Goal: Information Seeking & Learning: Check status

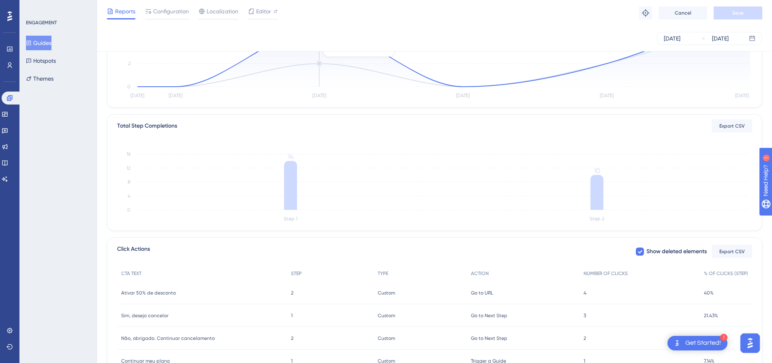
scroll to position [186, 0]
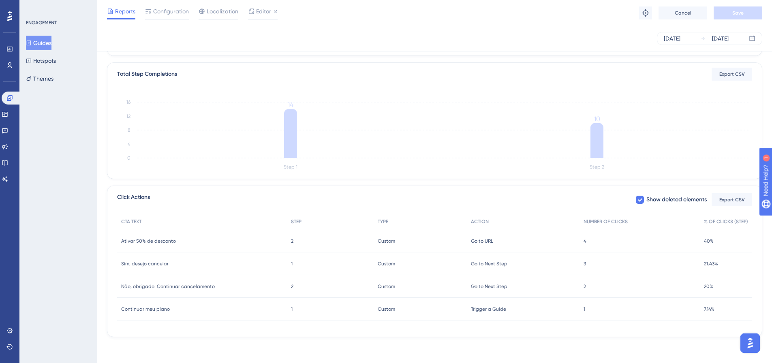
click at [233, 236] on div "Ativar 50% de desconto Ativar 50% de desconto" at bounding box center [202, 241] width 170 height 23
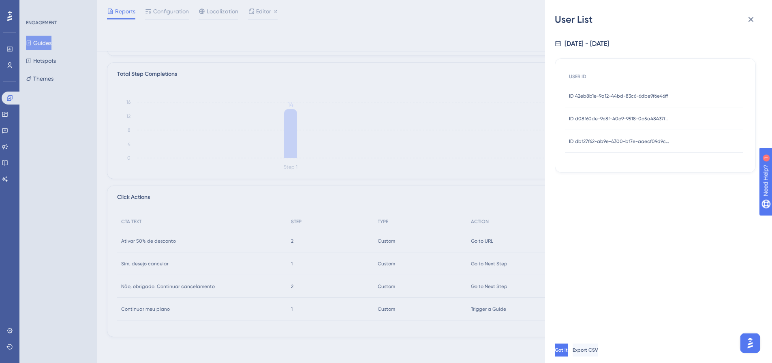
click at [618, 102] on div "ID 42eb8b1e-9a12-44bd-83c6-6dbe9f6e46ff ID 42eb8b1e-9a12-44bd-83c6-6dbe9f6e46ff" at bounding box center [618, 96] width 99 height 23
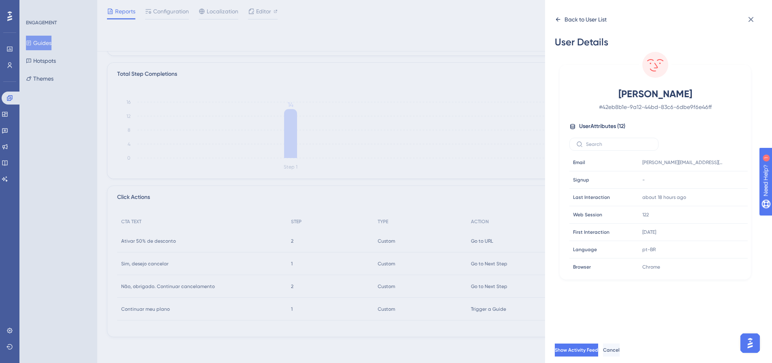
click at [558, 18] on icon at bounding box center [558, 19] width 4 height 4
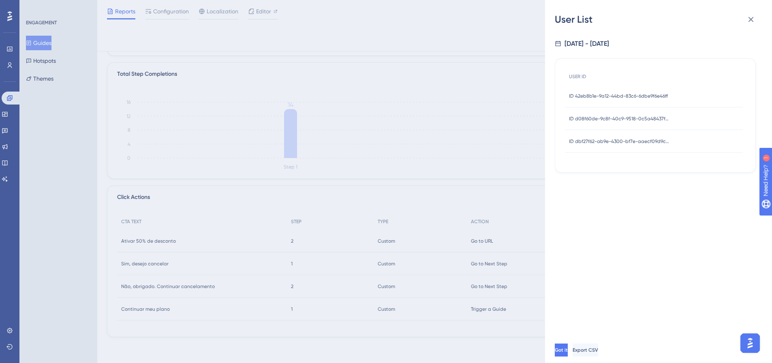
drag, startPoint x: 597, startPoint y: 119, endPoint x: 571, endPoint y: 93, distance: 37.0
click at [597, 118] on span "ID d08f60de-9c8f-40c9-9518-0c5a48437f87" at bounding box center [619, 119] width 101 height 6
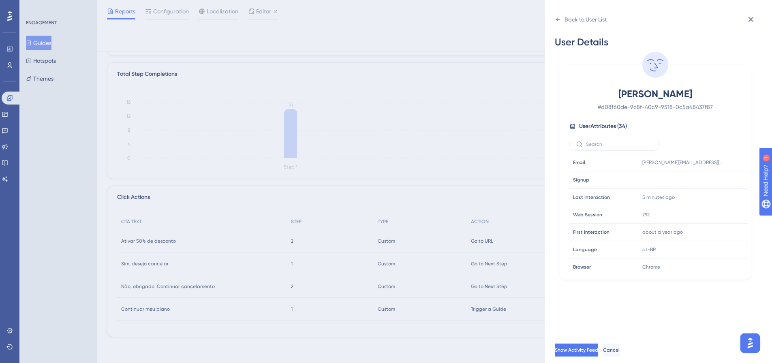
click at [593, 120] on div "[PERSON_NAME] # d08f60de-9c8f-40c9-9518-0c5a48437f87 User Attributes ( 34 ) Ema…" at bounding box center [655, 181] width 185 height 186
click at [561, 19] on icon at bounding box center [558, 19] width 6 height 6
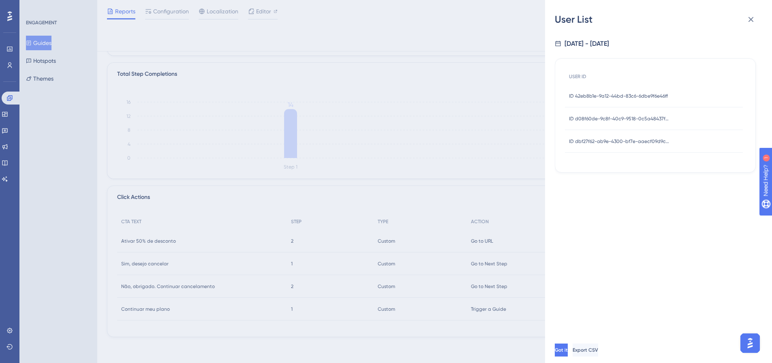
click at [603, 136] on div "ID dbf27f62-ab9e-4300-bf7e-aaecf09d9c4d ID dbf27f62-ab9e-4300-bf7e-aaecf09d9c4d" at bounding box center [619, 141] width 101 height 23
click at [595, 145] on div "ID dbf27f62-ab9e-4300-bf7e-aaecf09d9c4d ID dbf27f62-ab9e-4300-bf7e-aaecf09d9c4d" at bounding box center [619, 141] width 101 height 23
click at [602, 139] on span "ID dbf27f62-ab9e-4300-bf7e-aaecf09d9c4d" at bounding box center [619, 141] width 101 height 6
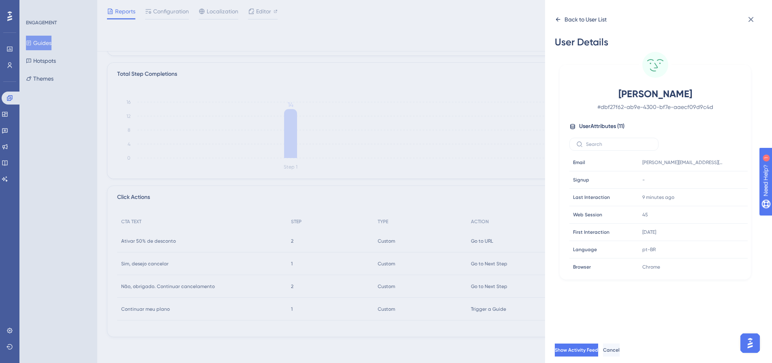
click at [558, 18] on icon at bounding box center [558, 19] width 4 height 4
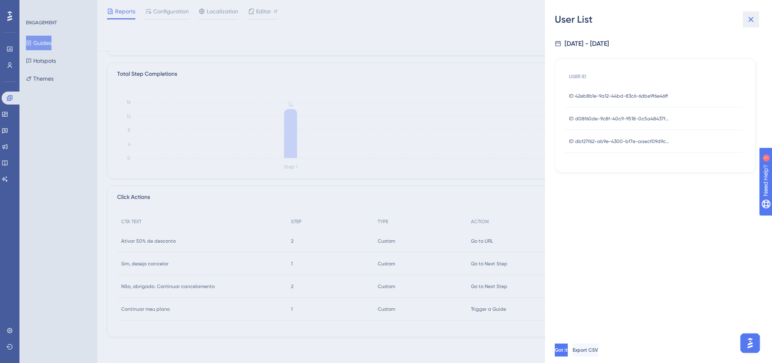
click at [748, 20] on icon at bounding box center [752, 20] width 10 height 10
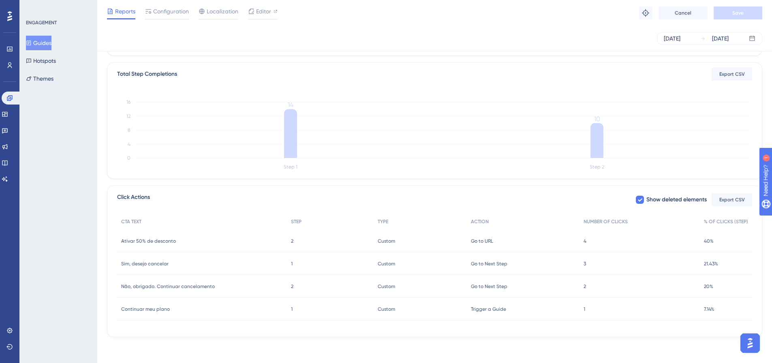
click at [181, 287] on span "Não, obrigado. Continuar cancelamento" at bounding box center [168, 286] width 94 height 6
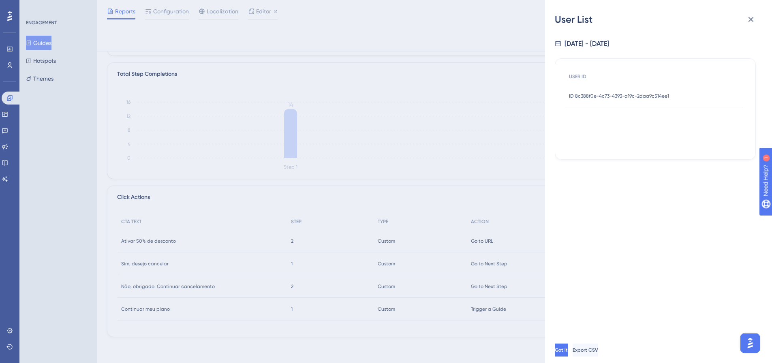
click at [612, 93] on span "ID 8c388f0e-4c73-4393-a19c-2daa9c514ee1" at bounding box center [619, 96] width 100 height 6
click at [611, 96] on span "ID 8c388f0e-4c73-4393-a19c-2daa9c514ee1" at bounding box center [619, 96] width 100 height 6
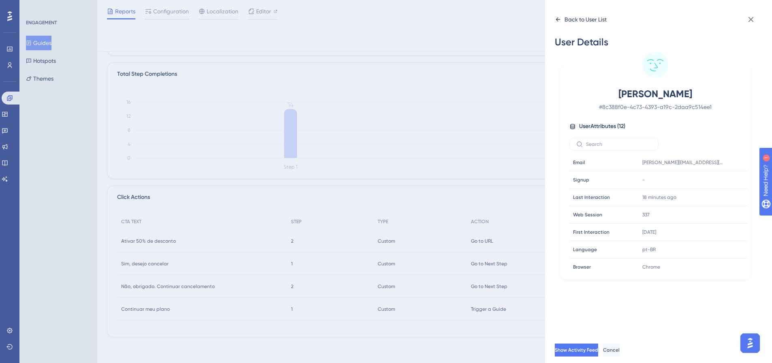
click at [560, 23] on div "Back to User List" at bounding box center [581, 19] width 52 height 13
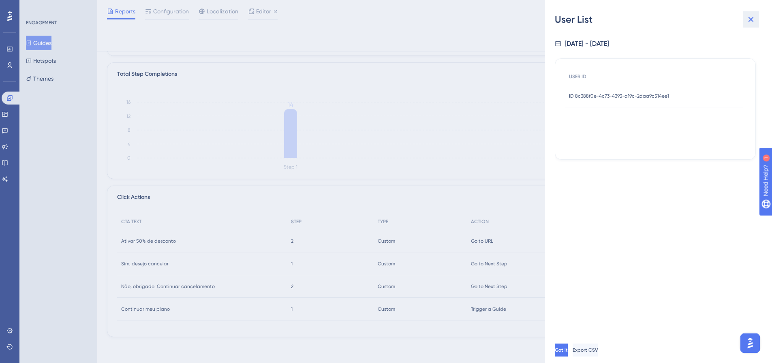
click at [750, 17] on icon at bounding box center [752, 20] width 10 height 10
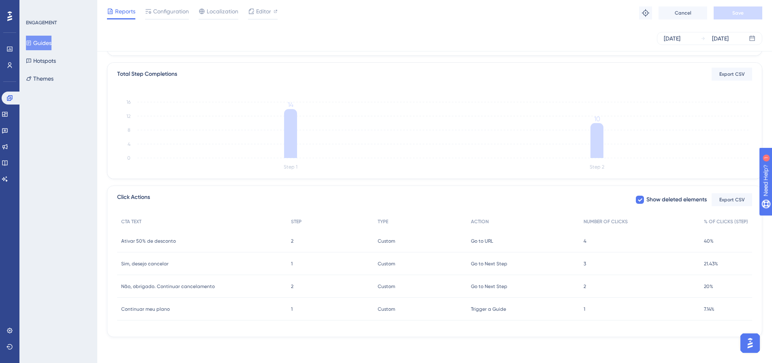
click at [262, 309] on div "Continuar meu plano Continuar meu plano" at bounding box center [202, 309] width 170 height 23
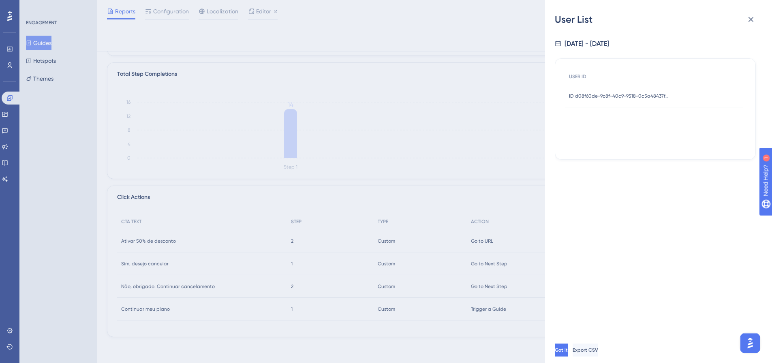
click at [638, 97] on span "ID d08f60de-9c8f-40c9-9518-0c5a48437f87" at bounding box center [619, 96] width 101 height 6
click at [631, 95] on span "ID d08f60de-9c8f-40c9-9518-0c5a48437f87" at bounding box center [619, 96] width 101 height 6
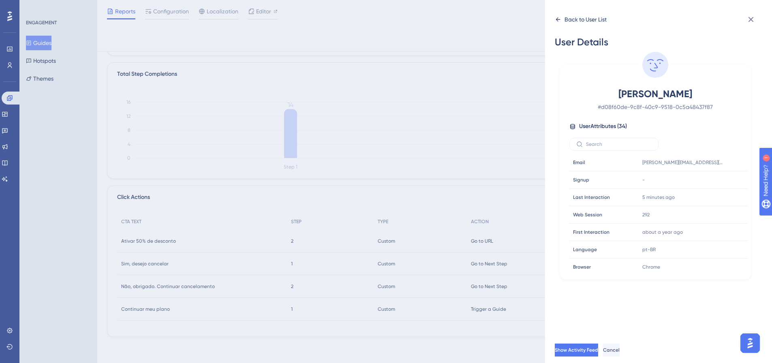
click at [558, 19] on icon at bounding box center [558, 19] width 4 height 4
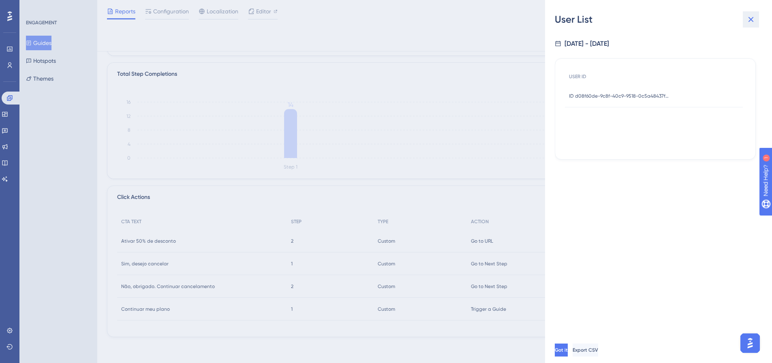
click at [754, 24] on button at bounding box center [751, 19] width 16 height 16
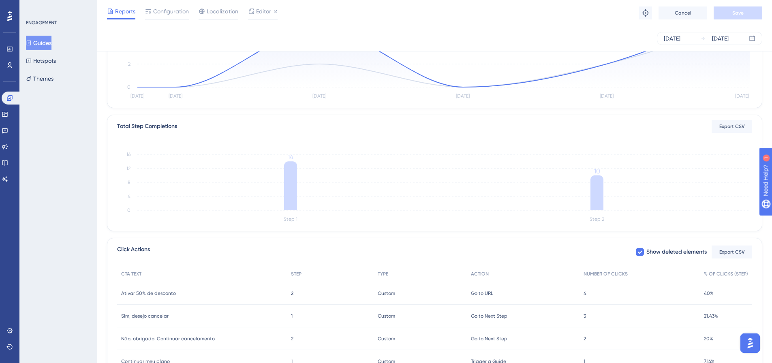
scroll to position [64, 0]
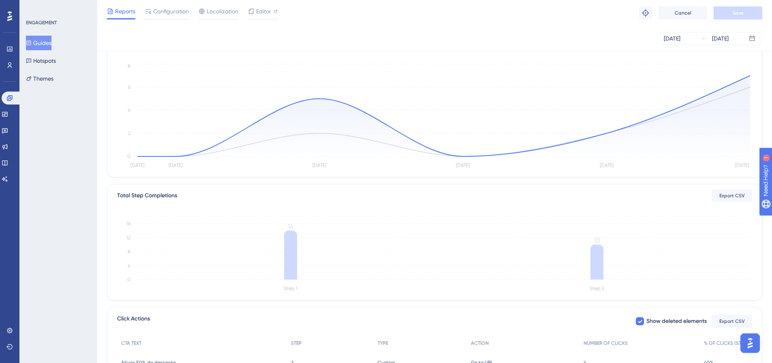
click at [751, 73] on icon "[DATE] Aug [DATE] Aug [DATE] Aug 25 0 2 4 6 8" at bounding box center [434, 116] width 635 height 109
click at [750, 75] on circle at bounding box center [750, 75] width 3 height 3
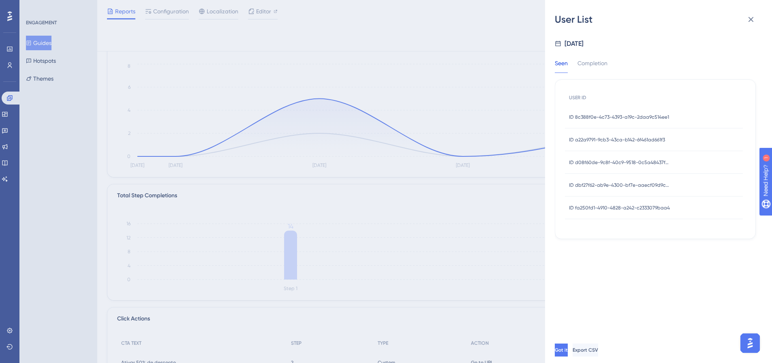
click at [641, 123] on div "ID 8c388f0e-4c73-4393-a19c-2daa9c514ee1 ID 8c388f0e-4c73-4393-a19c-2daa9c514ee1" at bounding box center [619, 117] width 100 height 23
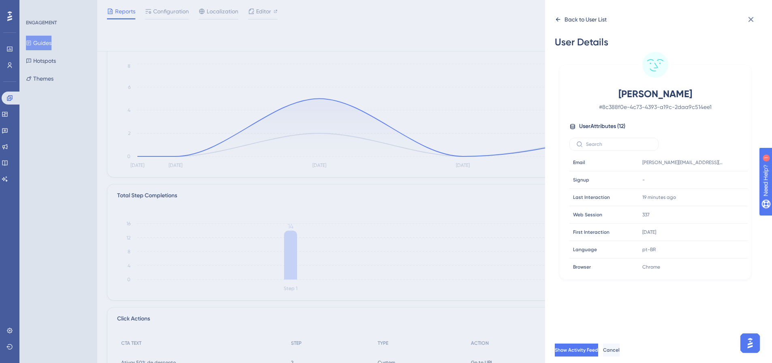
click at [569, 18] on div "Back to User List" at bounding box center [586, 20] width 42 height 10
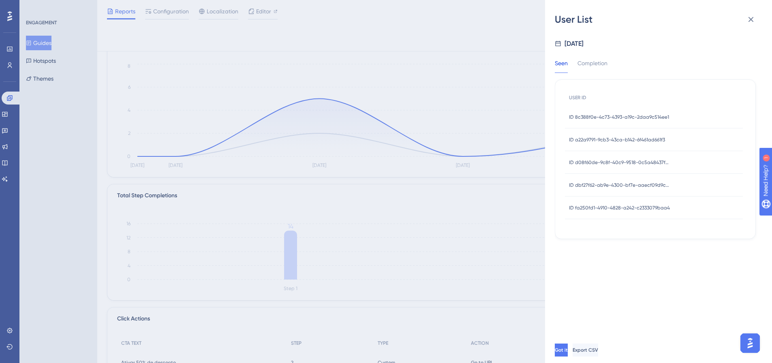
click at [622, 144] on div "ID a22a9791-9cb3-43ca-b142-6f461ad661f3 ID a22a9791-9cb3-43ca-b142-6f461ad661f3" at bounding box center [617, 140] width 96 height 23
click at [618, 139] on span "ID a22a9791-9cb3-43ca-b142-6f461ad661f3" at bounding box center [617, 140] width 96 height 6
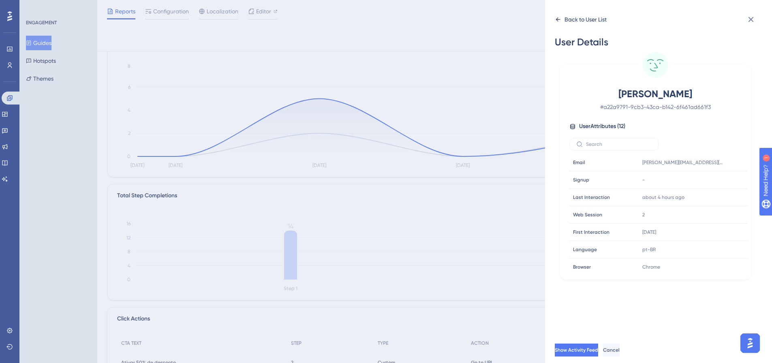
click at [563, 22] on div "Back to User List" at bounding box center [581, 19] width 52 height 13
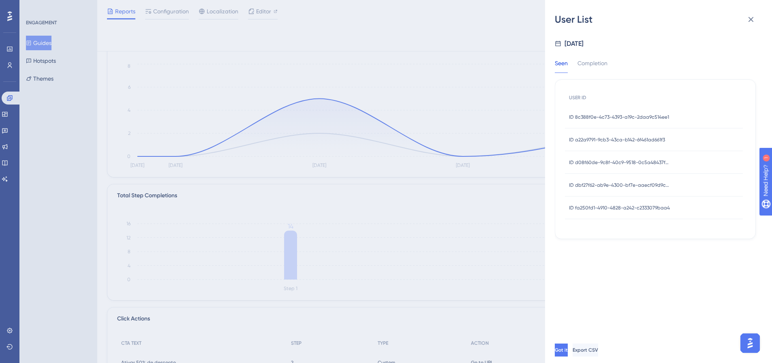
click at [597, 159] on div "ID d08f60de-9c8f-40c9-9518-0c5a48437f87 ID d08f60de-9c8f-40c9-9518-0c5a48437f87" at bounding box center [619, 162] width 101 height 23
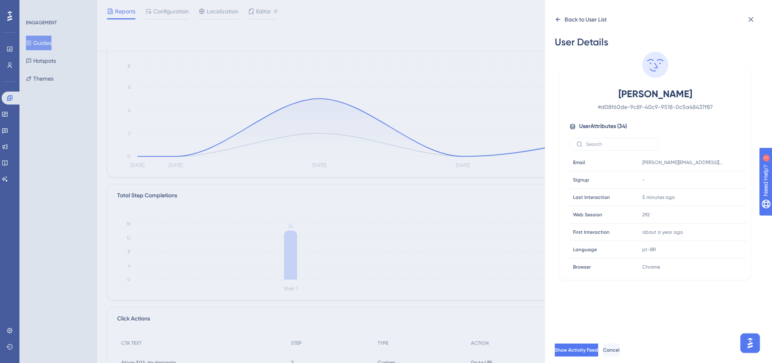
click at [562, 18] on div "Back to User List" at bounding box center [581, 19] width 52 height 13
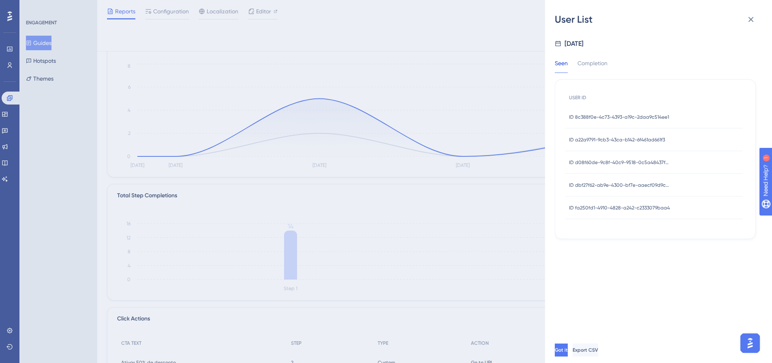
click at [612, 183] on span "ID dbf27f62-ab9e-4300-bf7e-aaecf09d9c4d" at bounding box center [619, 185] width 101 height 6
click at [599, 191] on div "ID dbf27f62-ab9e-4300-bf7e-aaecf09d9c4d ID dbf27f62-ab9e-4300-bf7e-aaecf09d9c4d" at bounding box center [619, 185] width 101 height 23
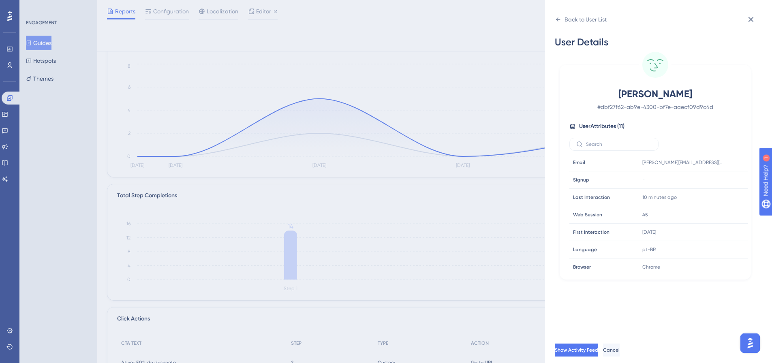
click at [555, 19] on div "Back to User List User Details [PERSON_NAME] # dbf27f62-ab9e-4300-bf7e-aaecf09d…" at bounding box center [658, 181] width 227 height 363
click at [562, 25] on div "Back to User List" at bounding box center [581, 19] width 52 height 13
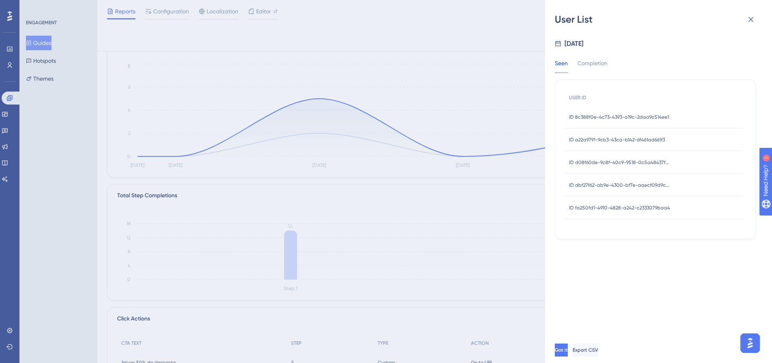
click at [611, 210] on span "ID fa250fd1-4910-4828-a242-c2333079baa4" at bounding box center [619, 208] width 101 height 6
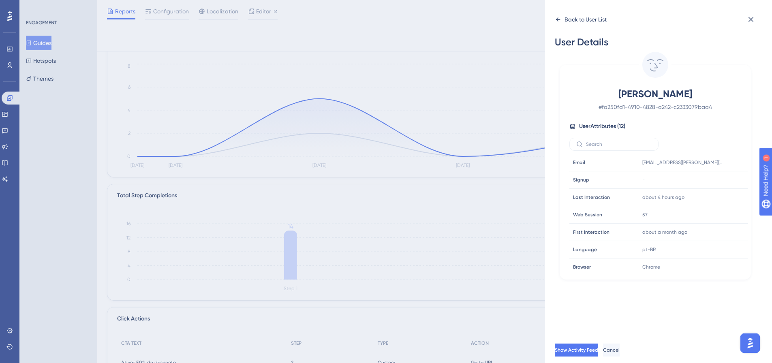
click at [557, 17] on icon at bounding box center [558, 19] width 6 height 6
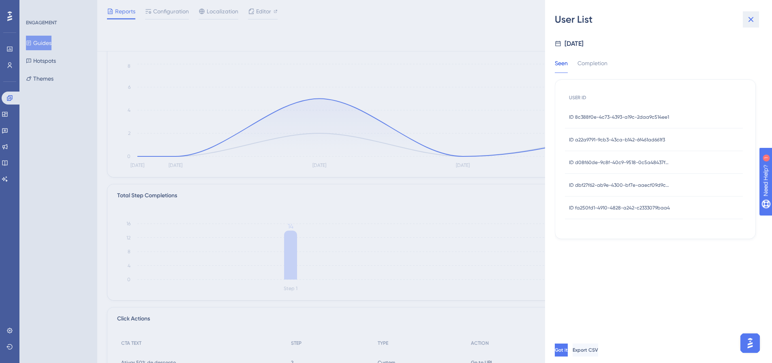
click at [753, 20] on icon at bounding box center [751, 19] width 5 height 5
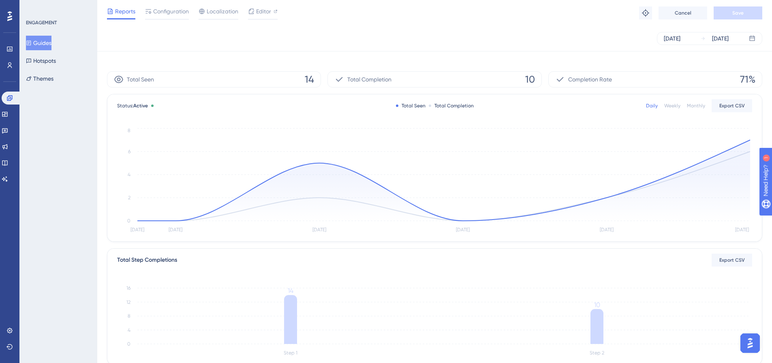
scroll to position [186, 0]
